Goal: Information Seeking & Learning: Learn about a topic

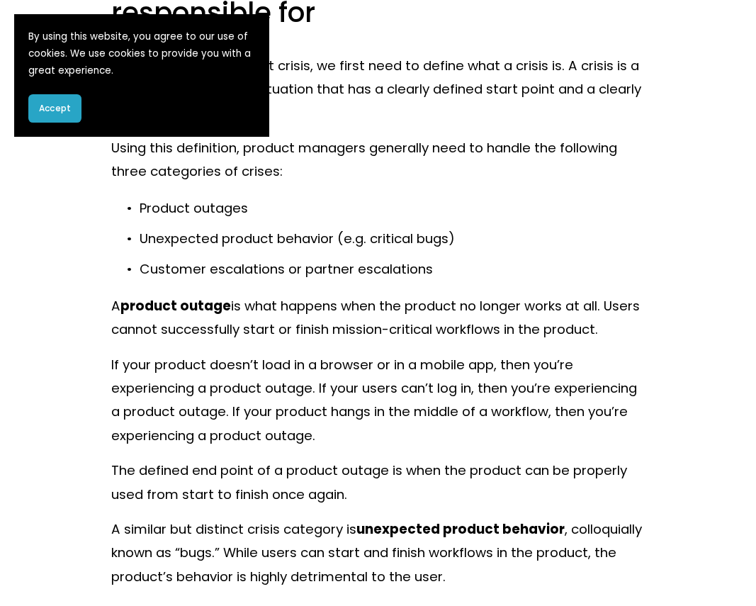
scroll to position [1001, 0]
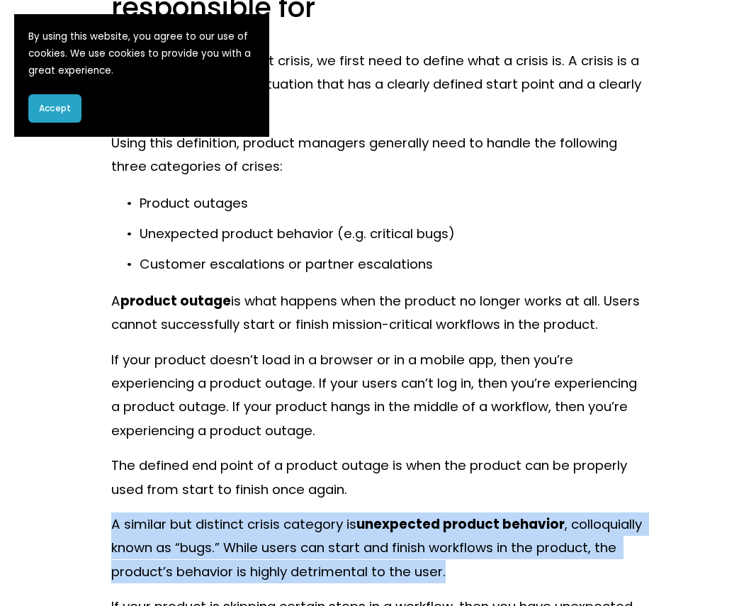
drag, startPoint x: 245, startPoint y: 504, endPoint x: 647, endPoint y: 571, distance: 407.1
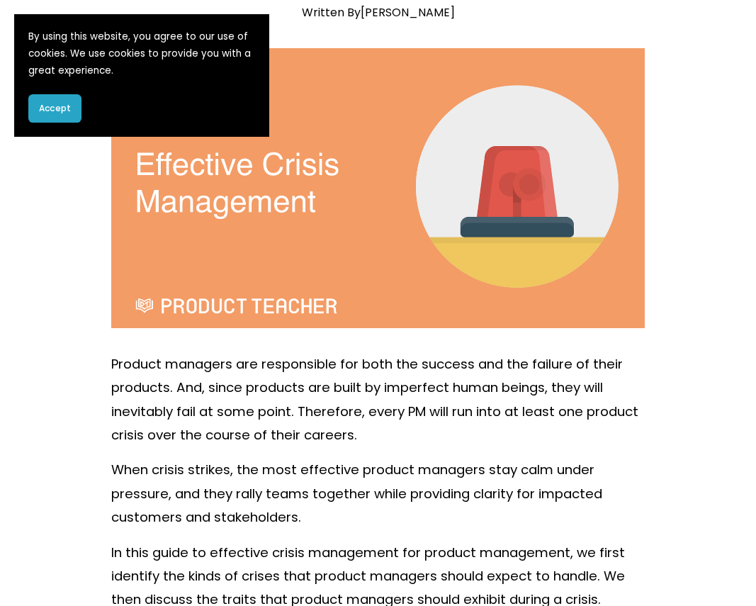
scroll to position [0, 0]
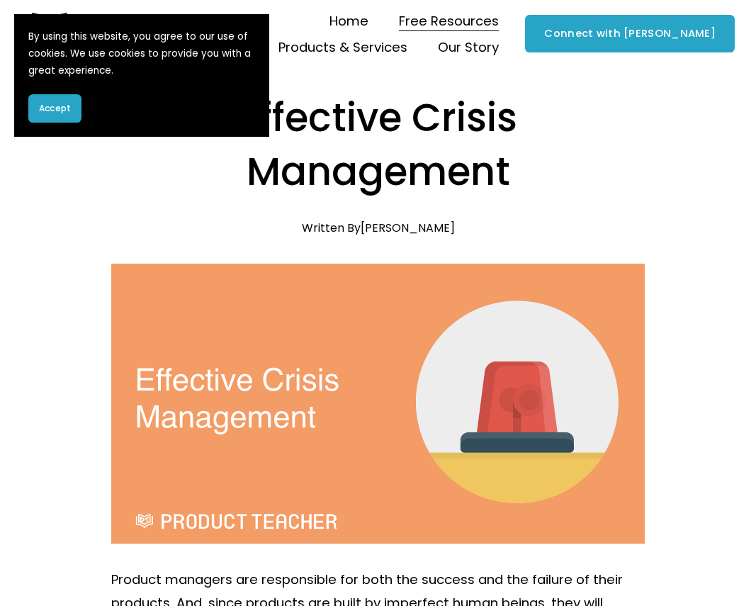
click at [38, 105] on button "Accept" at bounding box center [54, 108] width 53 height 28
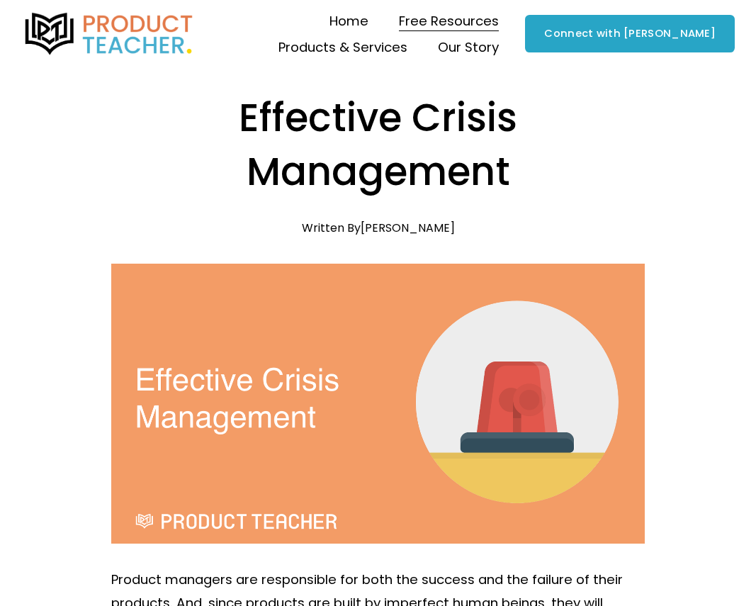
click at [154, 39] on img at bounding box center [109, 34] width 173 height 42
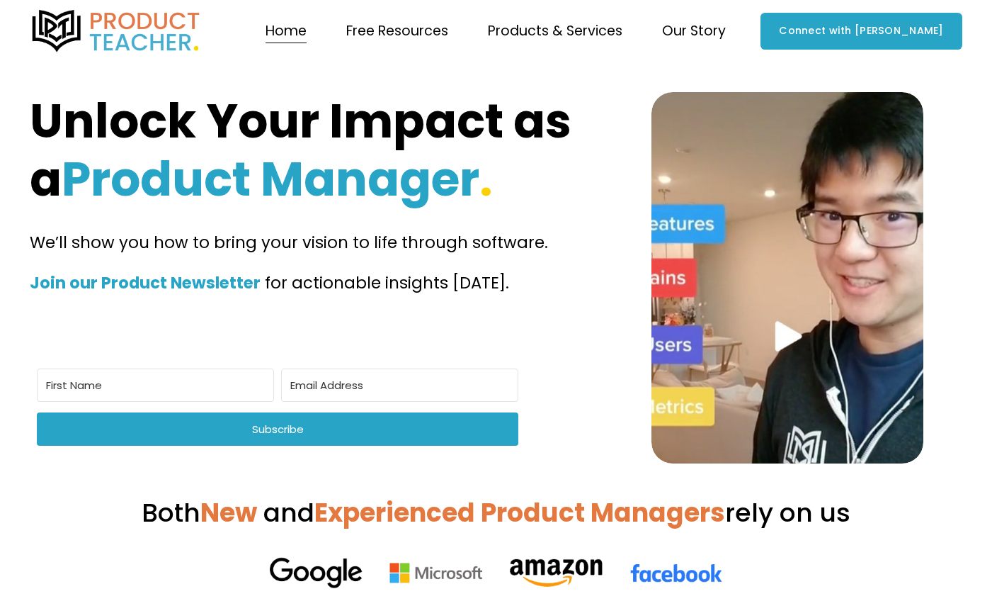
click at [0, 0] on span "Blog" at bounding box center [0, 0] width 0 height 0
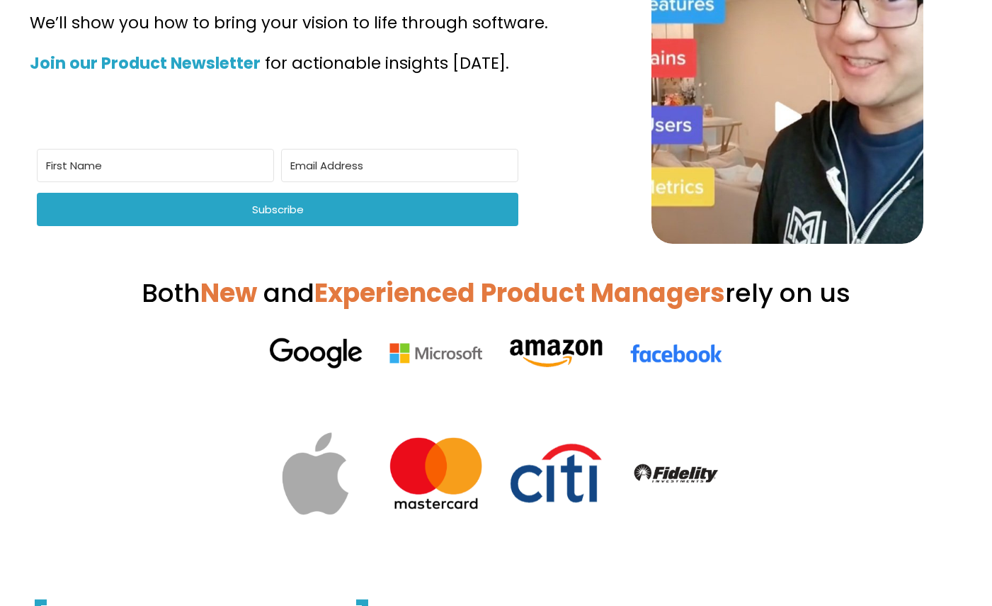
scroll to position [498, 0]
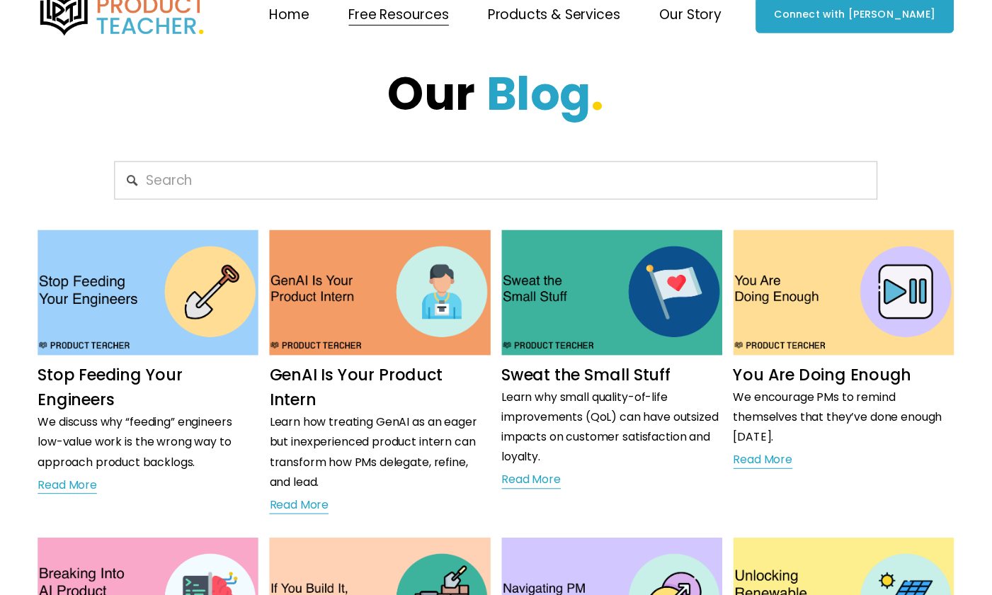
scroll to position [8, 0]
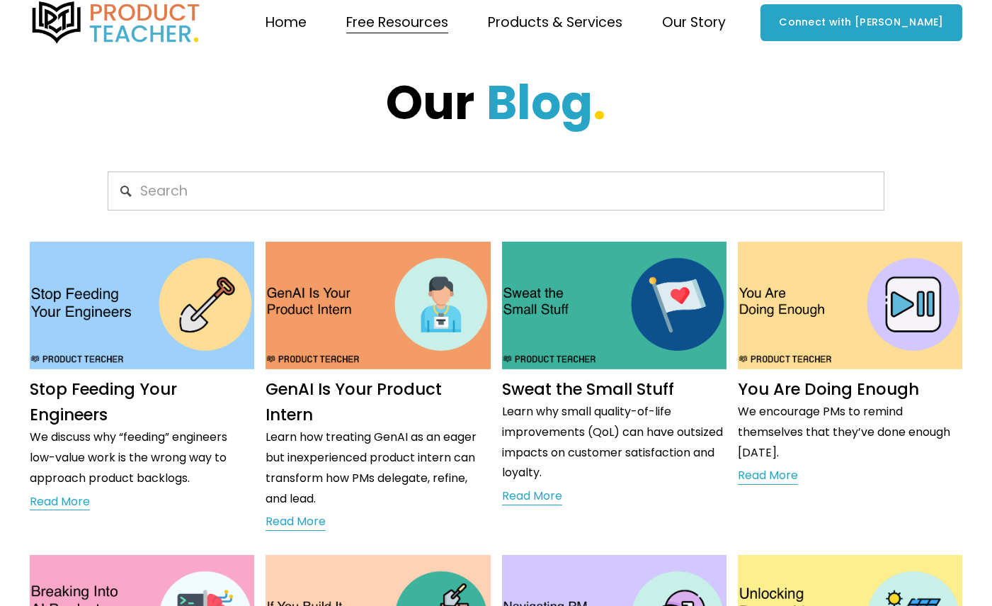
click at [402, 205] on input "Search" at bounding box center [497, 190] width 778 height 39
type input "incident"
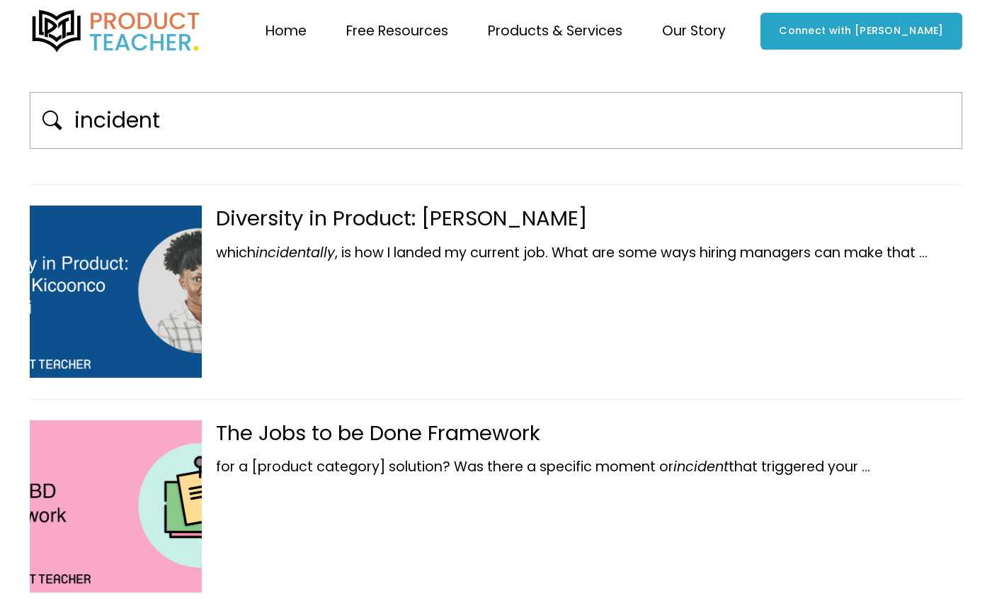
click at [157, 39] on img at bounding box center [116, 31] width 173 height 42
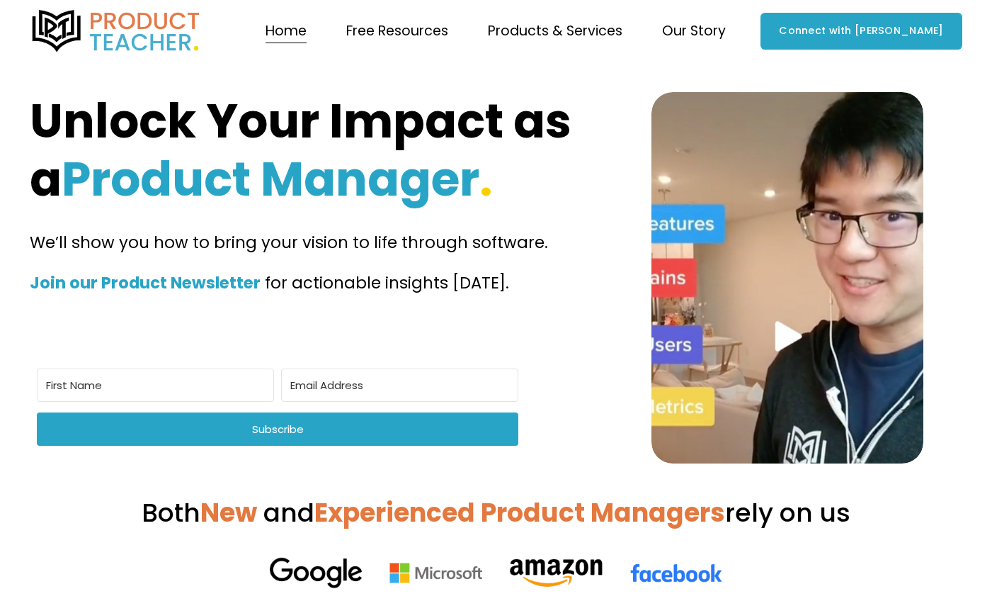
click at [0, 0] on span "Why Product Teacher?" at bounding box center [0, 0] width 0 height 0
